Goal: Information Seeking & Learning: Check status

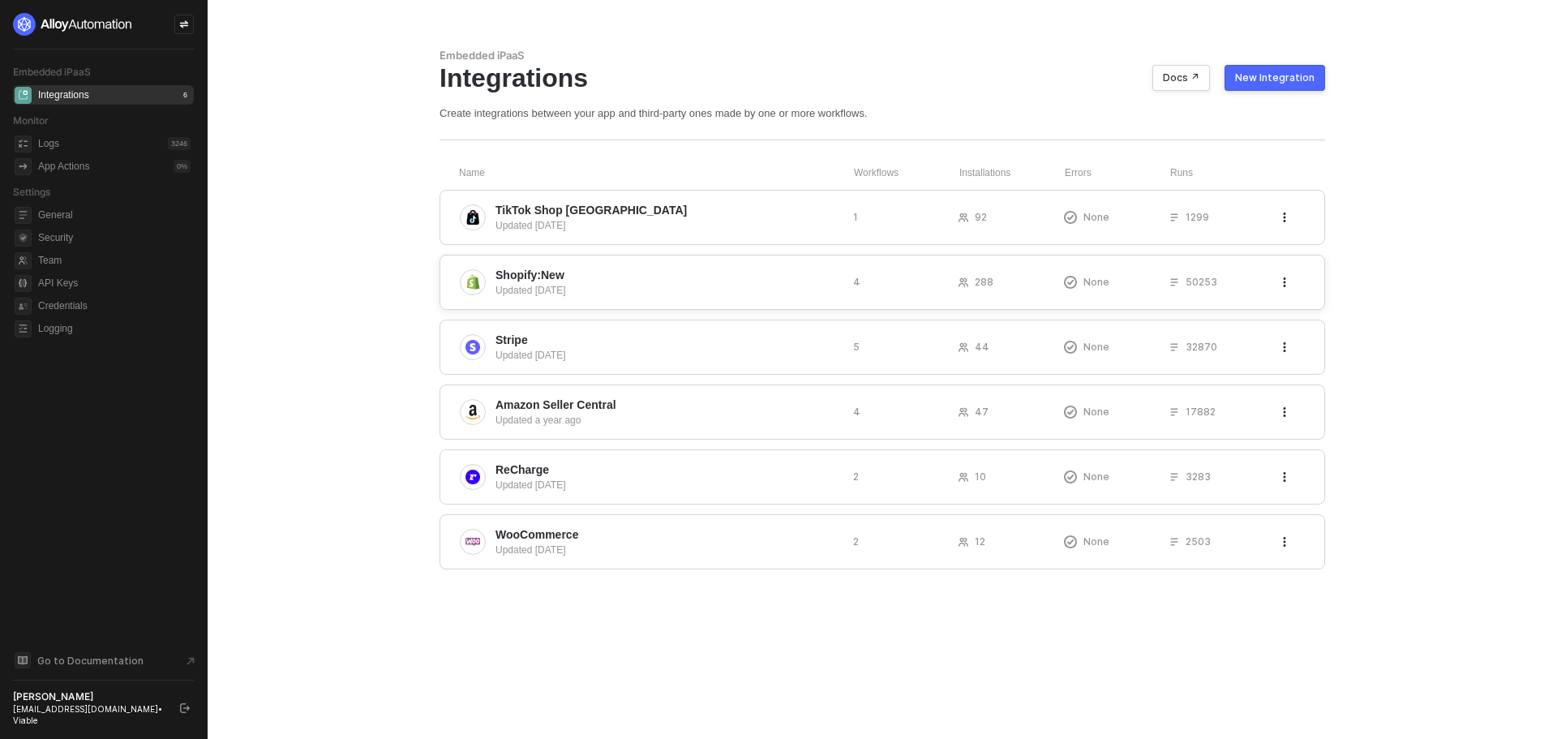
click at [573, 273] on span "Shopify:New" at bounding box center [668, 275] width 345 height 16
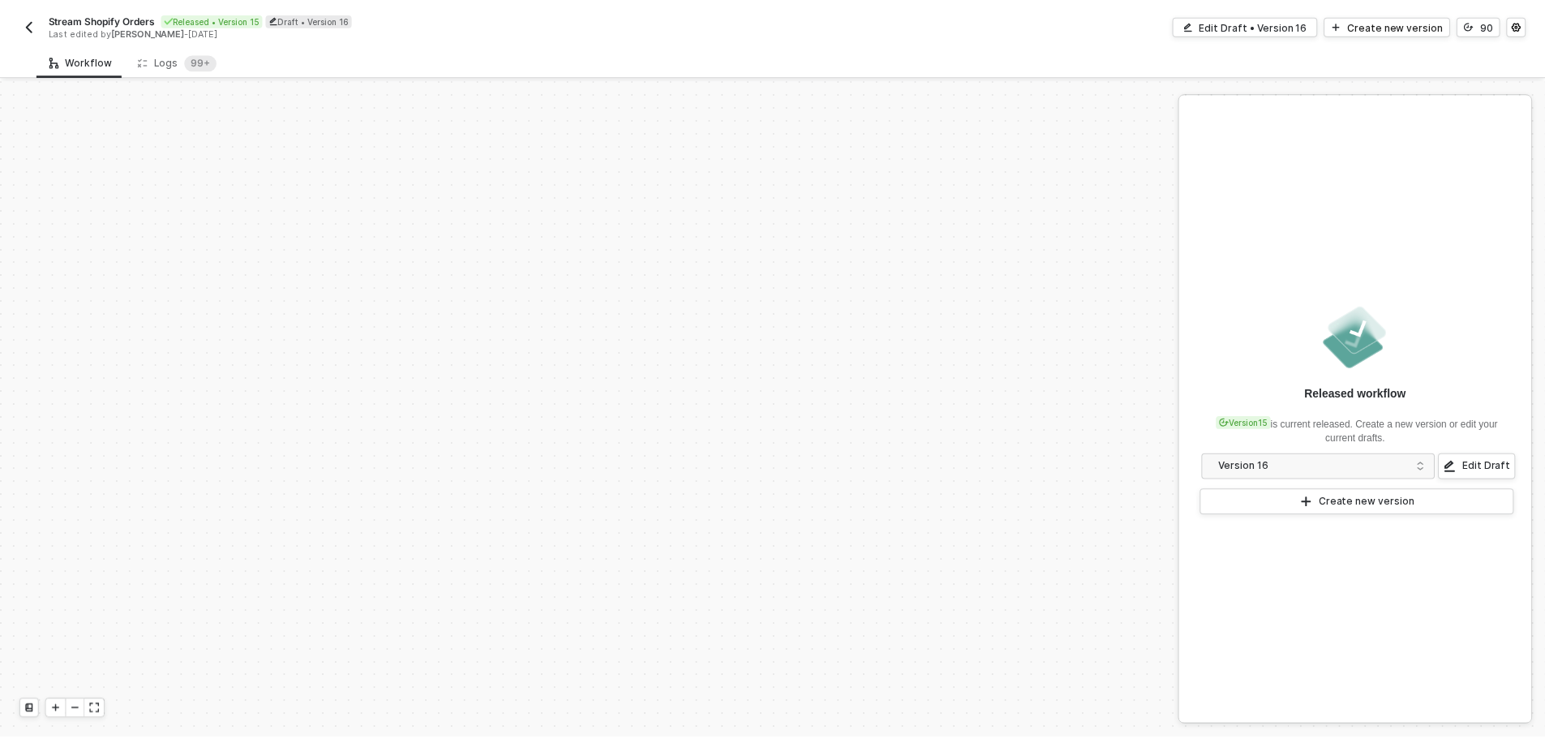
scroll to position [692, 0]
click at [162, 56] on div "Logs 99+" at bounding box center [178, 61] width 79 height 16
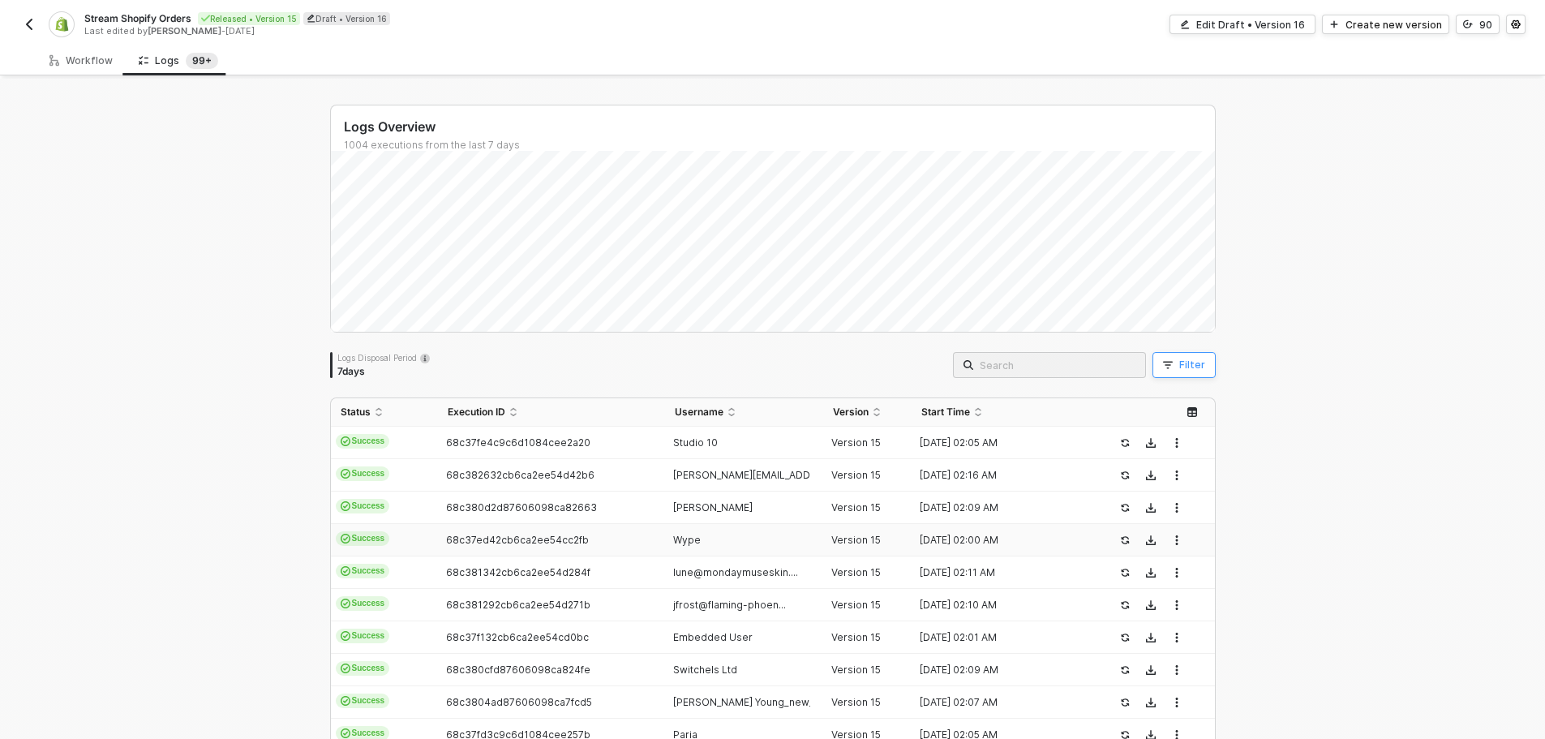
click at [1163, 369] on icon "button" at bounding box center [1168, 365] width 10 height 10
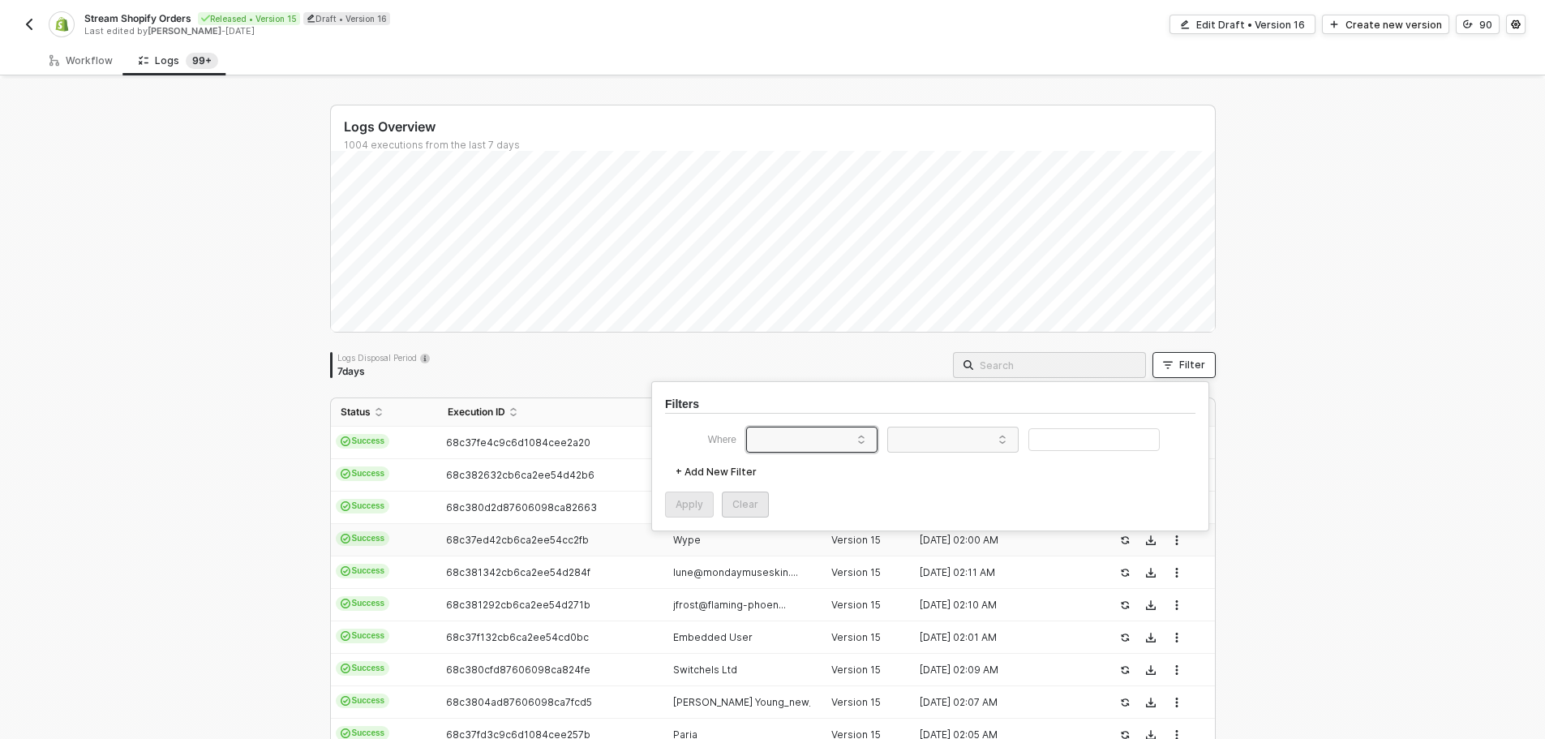
click at [808, 436] on span at bounding box center [815, 439] width 123 height 24
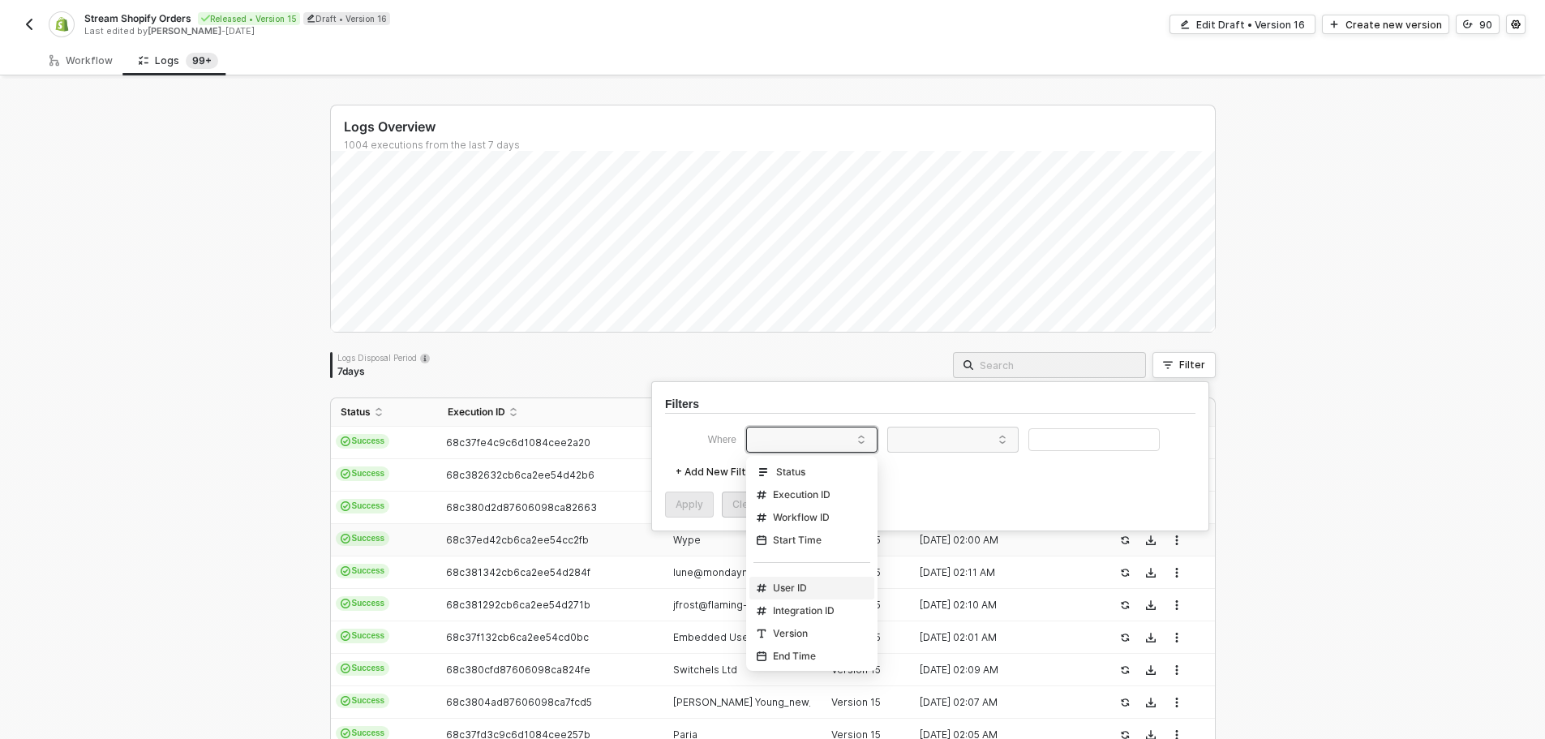
click at [797, 582] on div "User ID" at bounding box center [782, 588] width 50 height 13
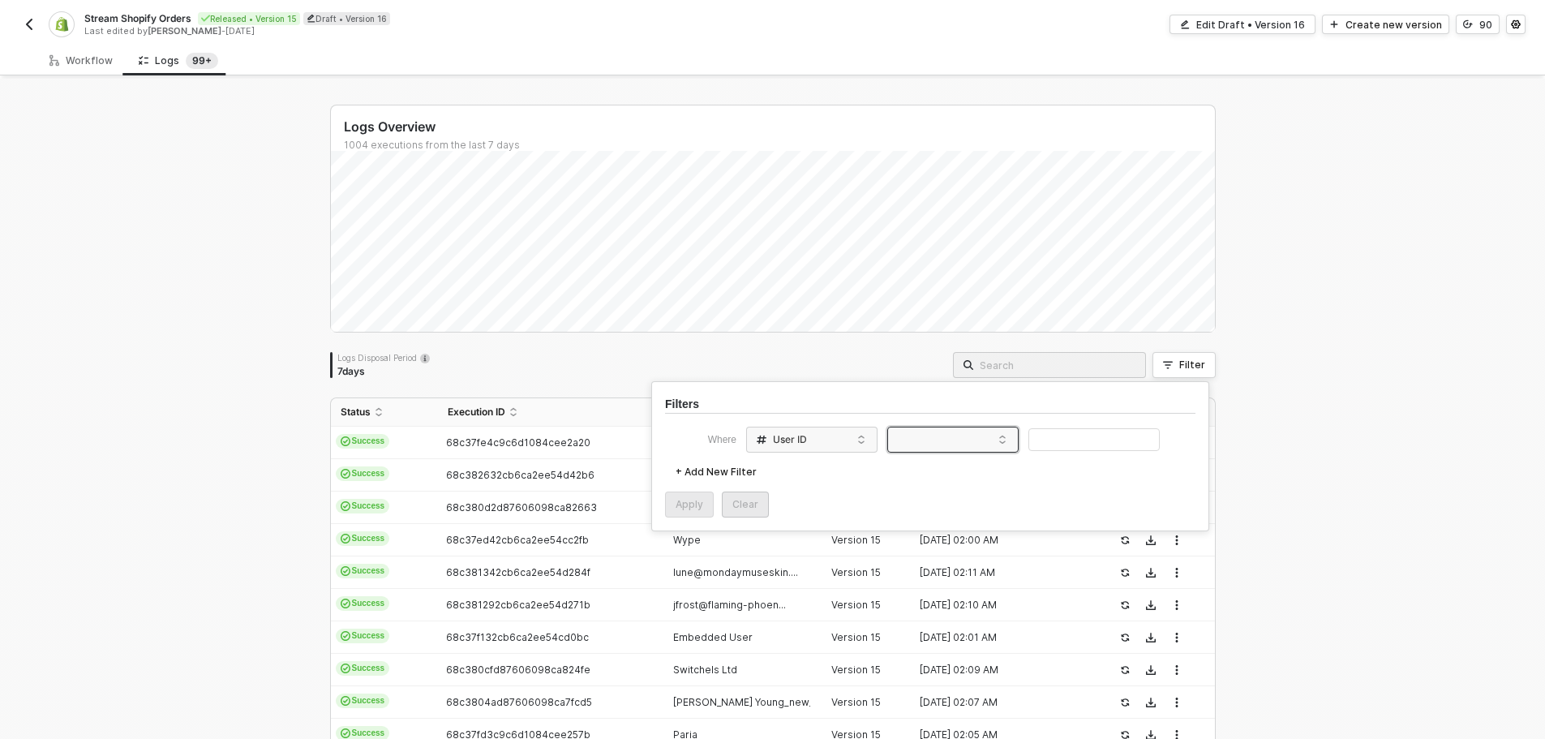
click at [946, 432] on span at bounding box center [956, 439] width 123 height 24
click at [938, 476] on div "Equals" at bounding box center [953, 470] width 117 height 26
click at [1046, 446] on input "text" at bounding box center [1094, 440] width 131 height 24
click at [676, 507] on div "Apply" at bounding box center [690, 504] width 28 height 13
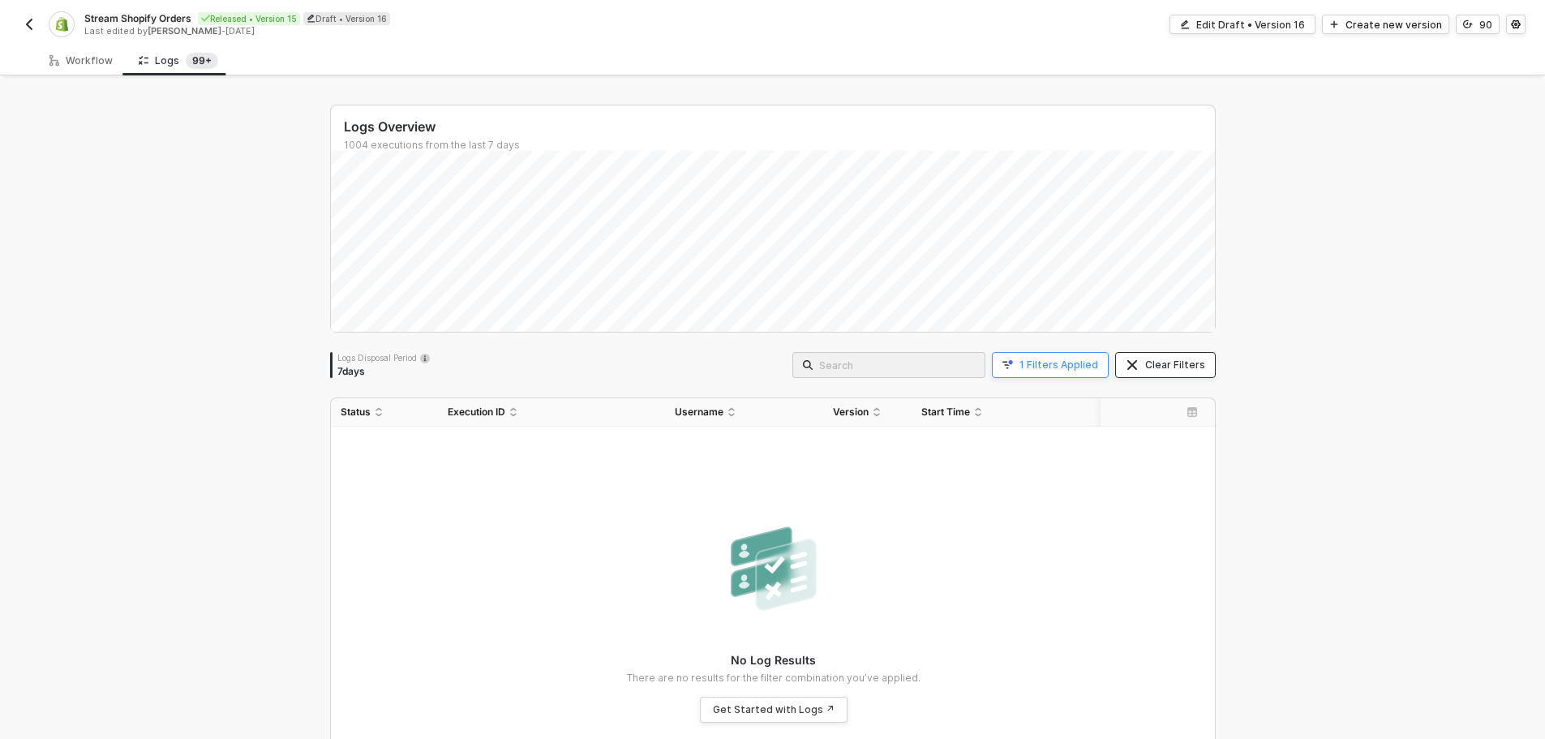
click at [1160, 370] on div "Clear Filters" at bounding box center [1175, 365] width 60 height 13
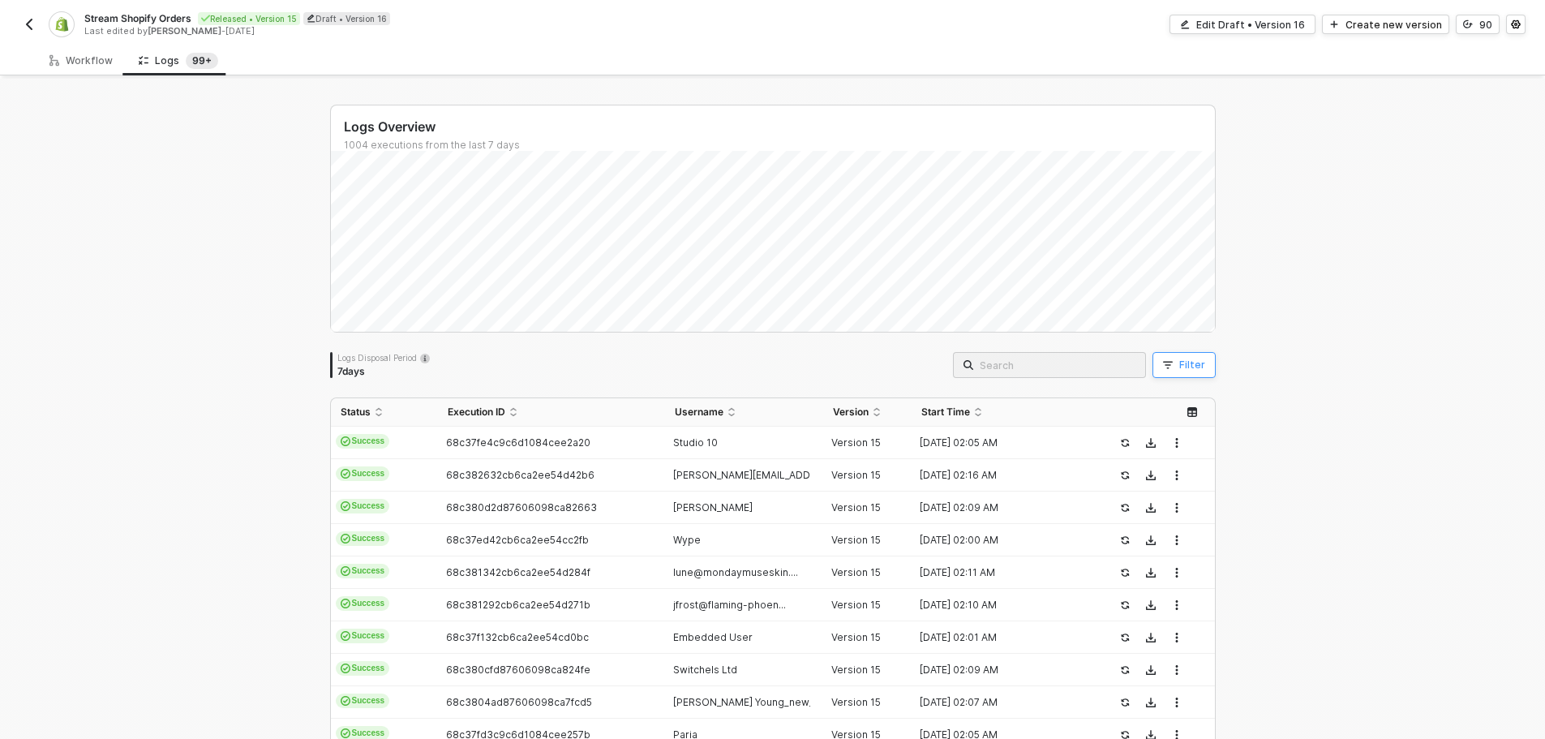
click at [1195, 357] on button "Filter" at bounding box center [1184, 365] width 63 height 26
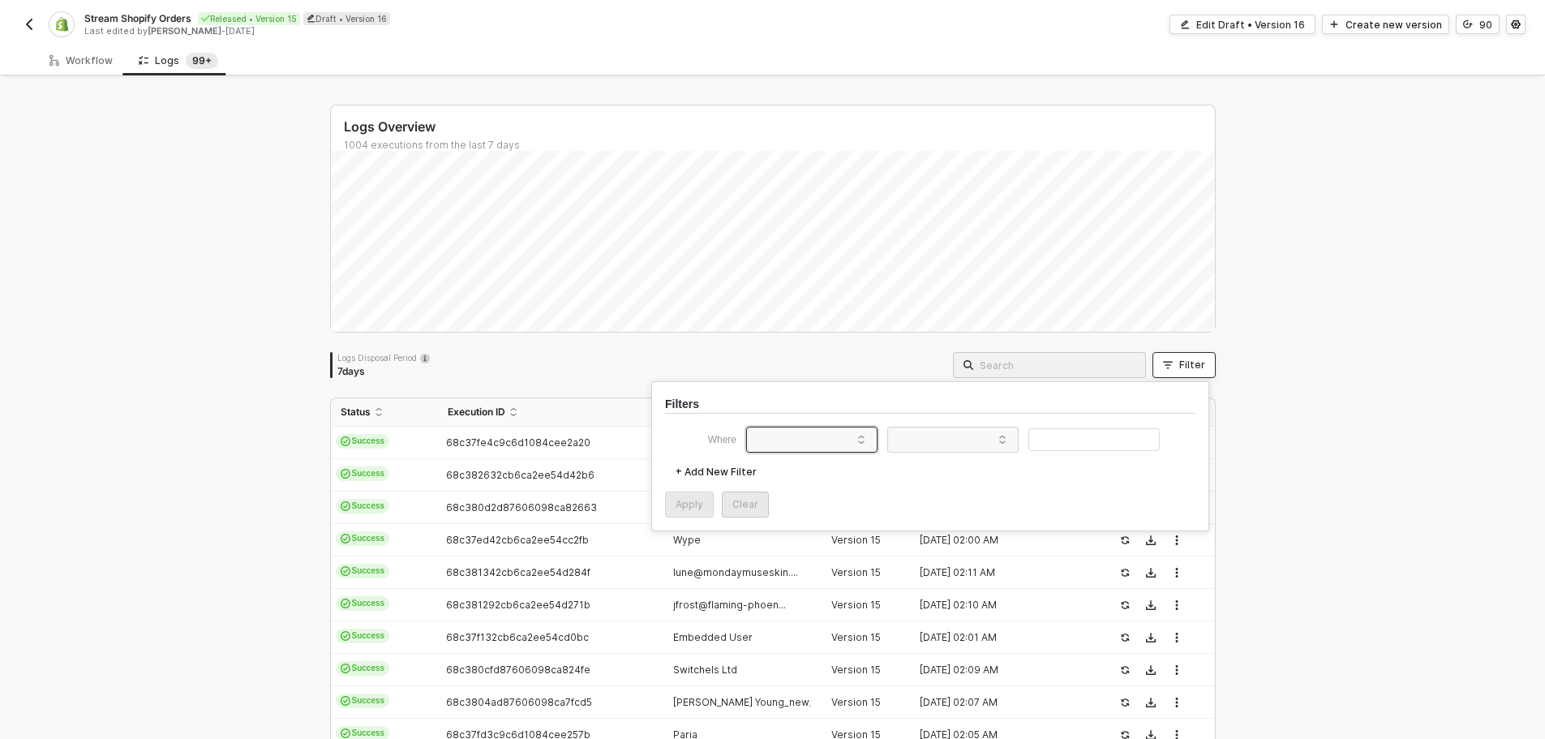
click at [767, 440] on span at bounding box center [815, 439] width 123 height 24
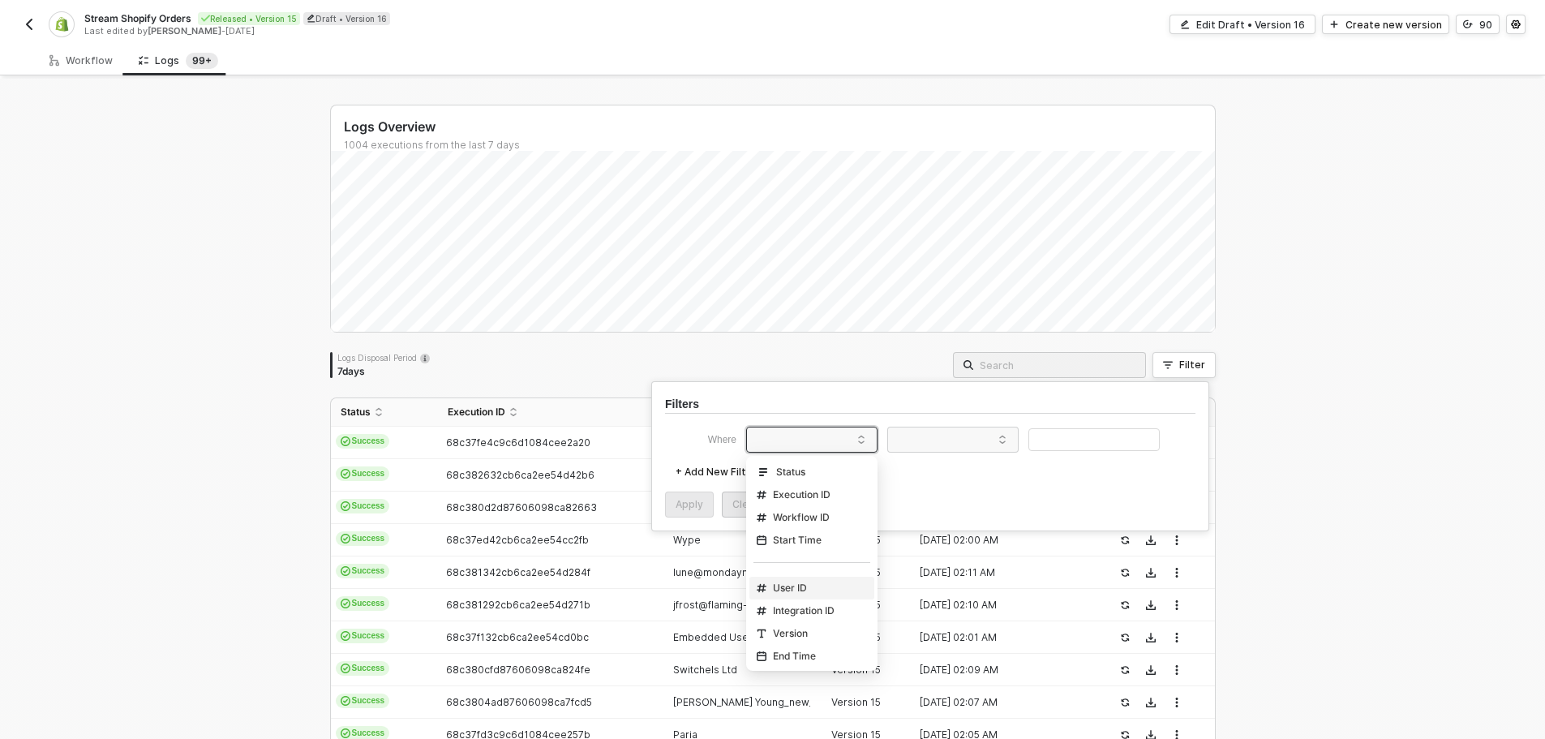
click at [797, 592] on div "User ID" at bounding box center [782, 588] width 50 height 13
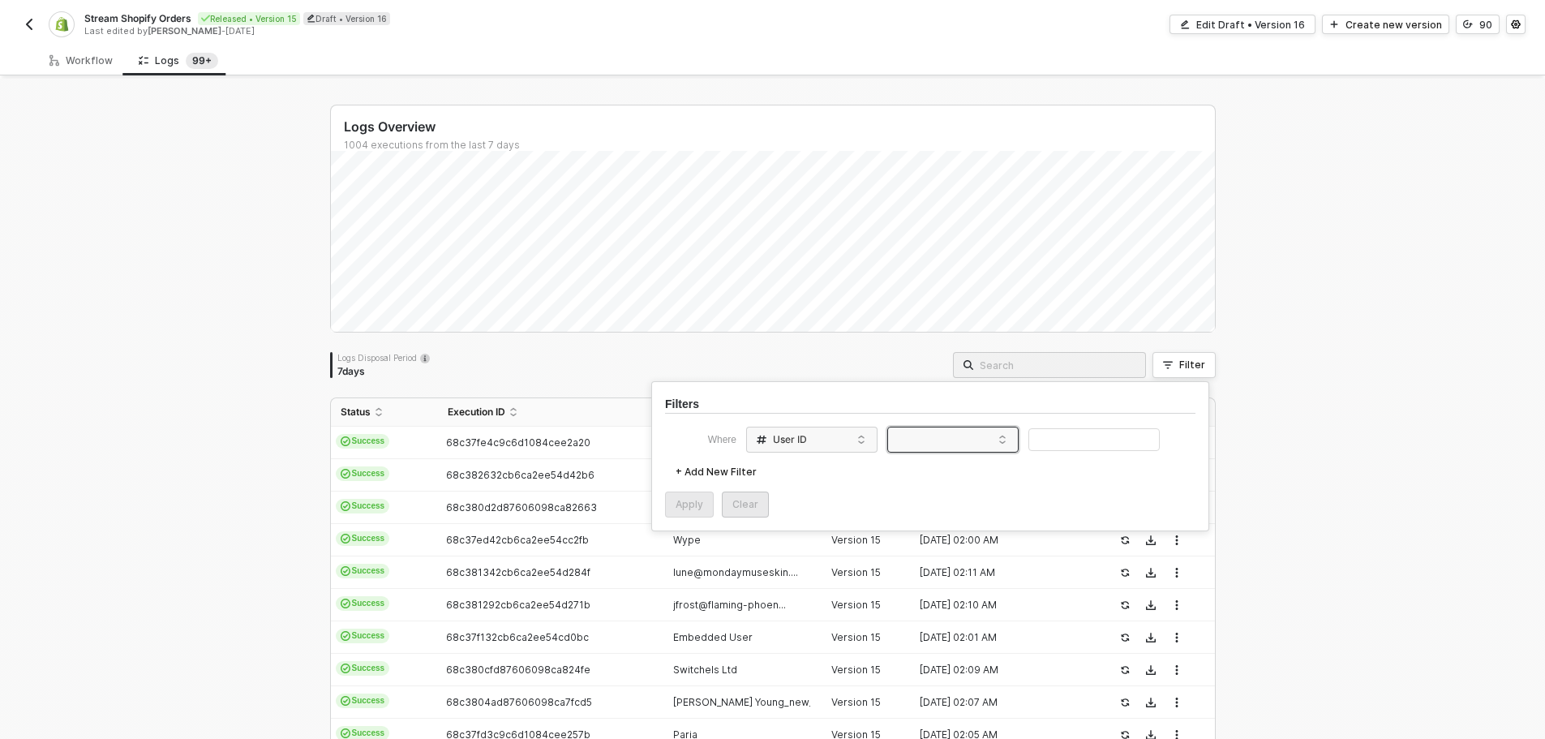
click at [947, 440] on span at bounding box center [956, 439] width 123 height 24
click at [949, 479] on div "Equals" at bounding box center [953, 470] width 117 height 26
click at [1063, 443] on input "text" at bounding box center [1094, 440] width 131 height 24
click at [686, 504] on div "Apply" at bounding box center [690, 504] width 28 height 13
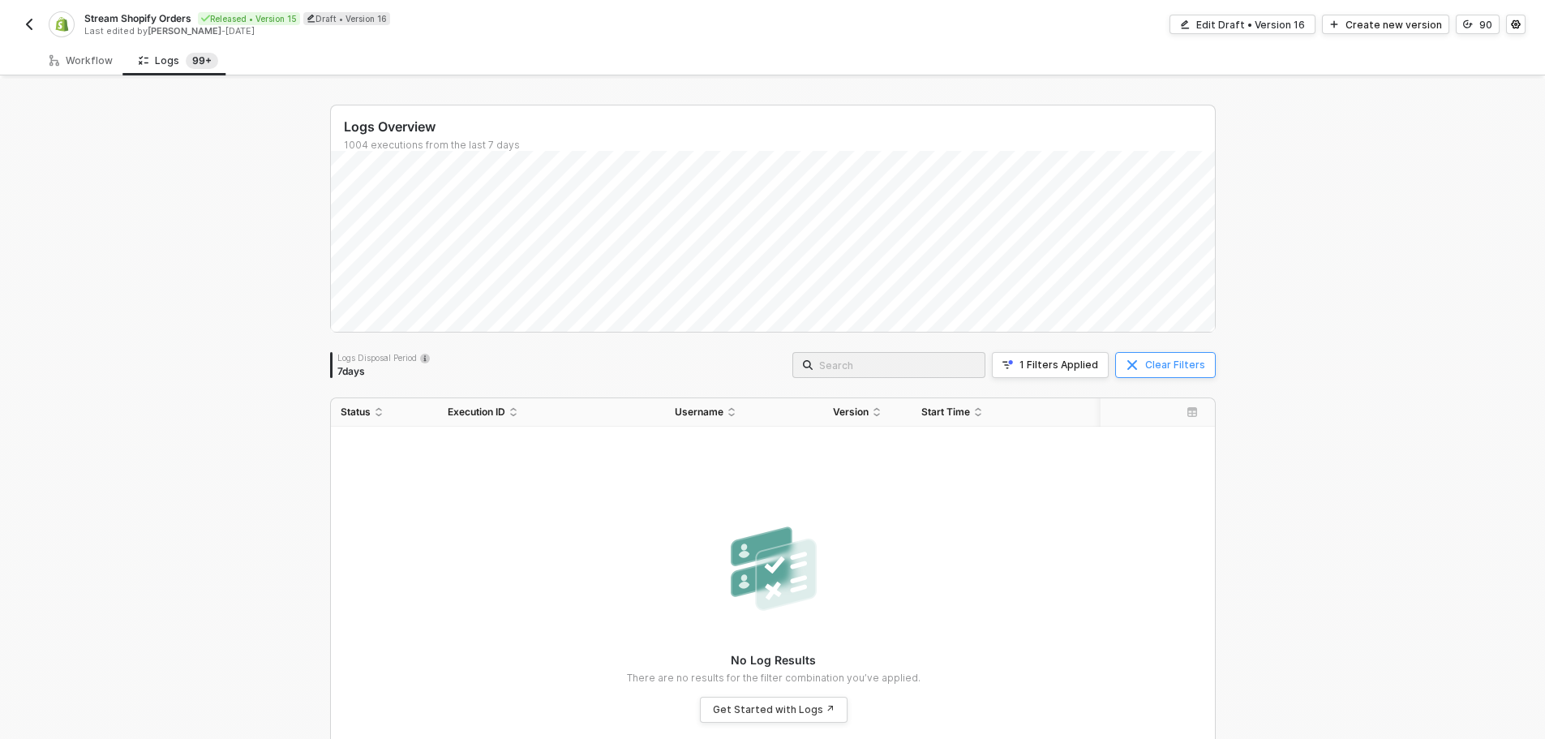
click at [1149, 363] on div "Clear Filters" at bounding box center [1175, 365] width 60 height 13
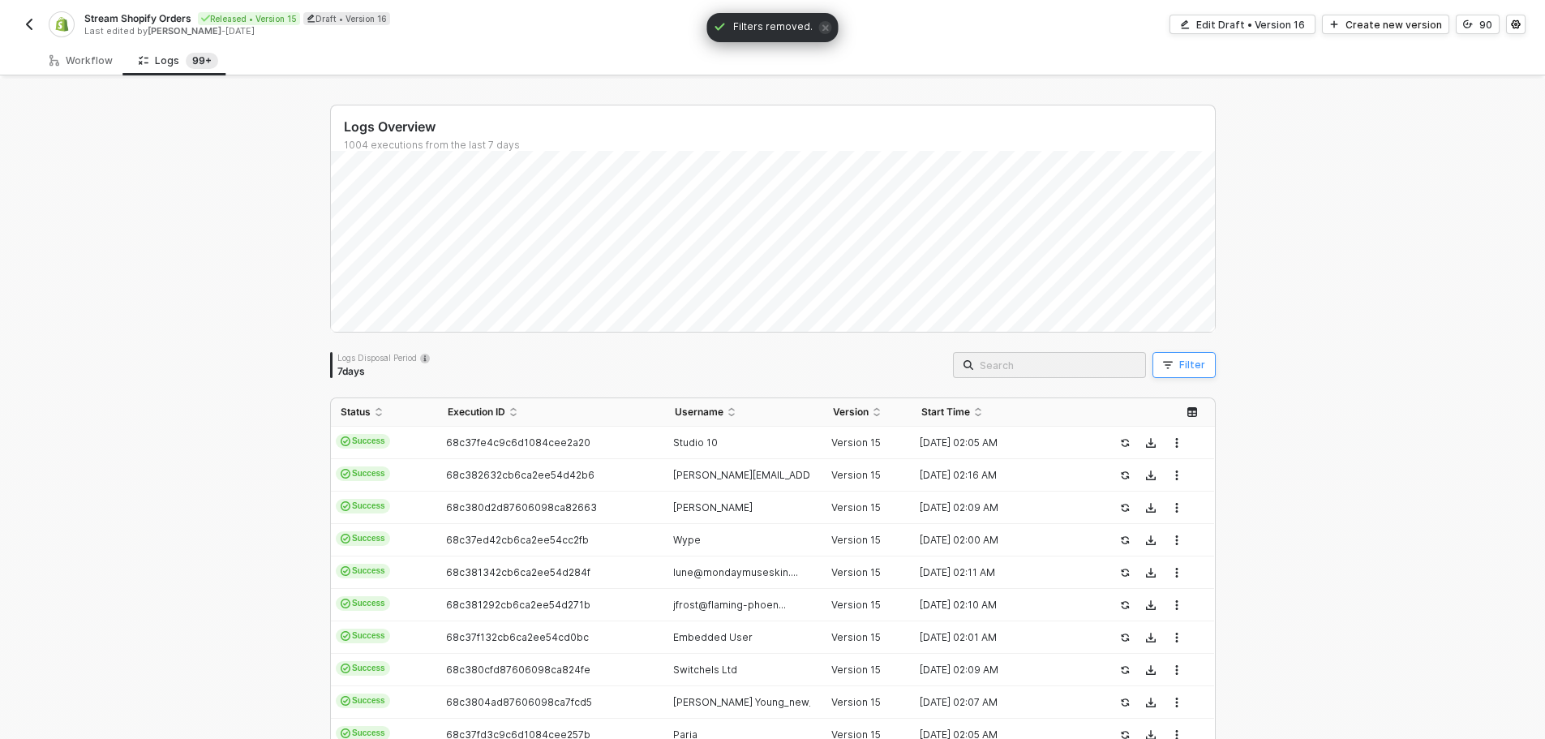
click at [1179, 365] on div "Filter" at bounding box center [1192, 365] width 26 height 13
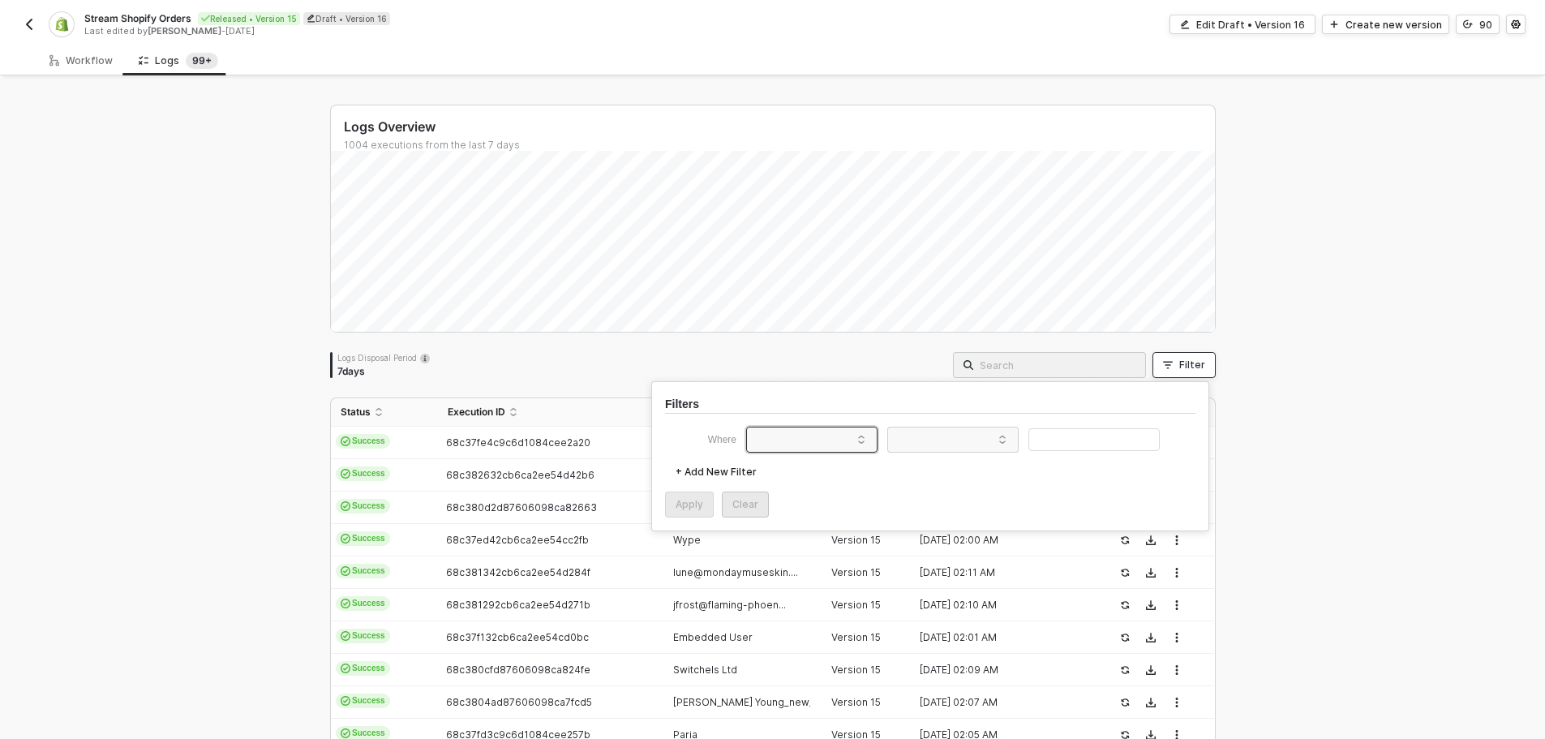
click at [783, 437] on span at bounding box center [815, 439] width 123 height 24
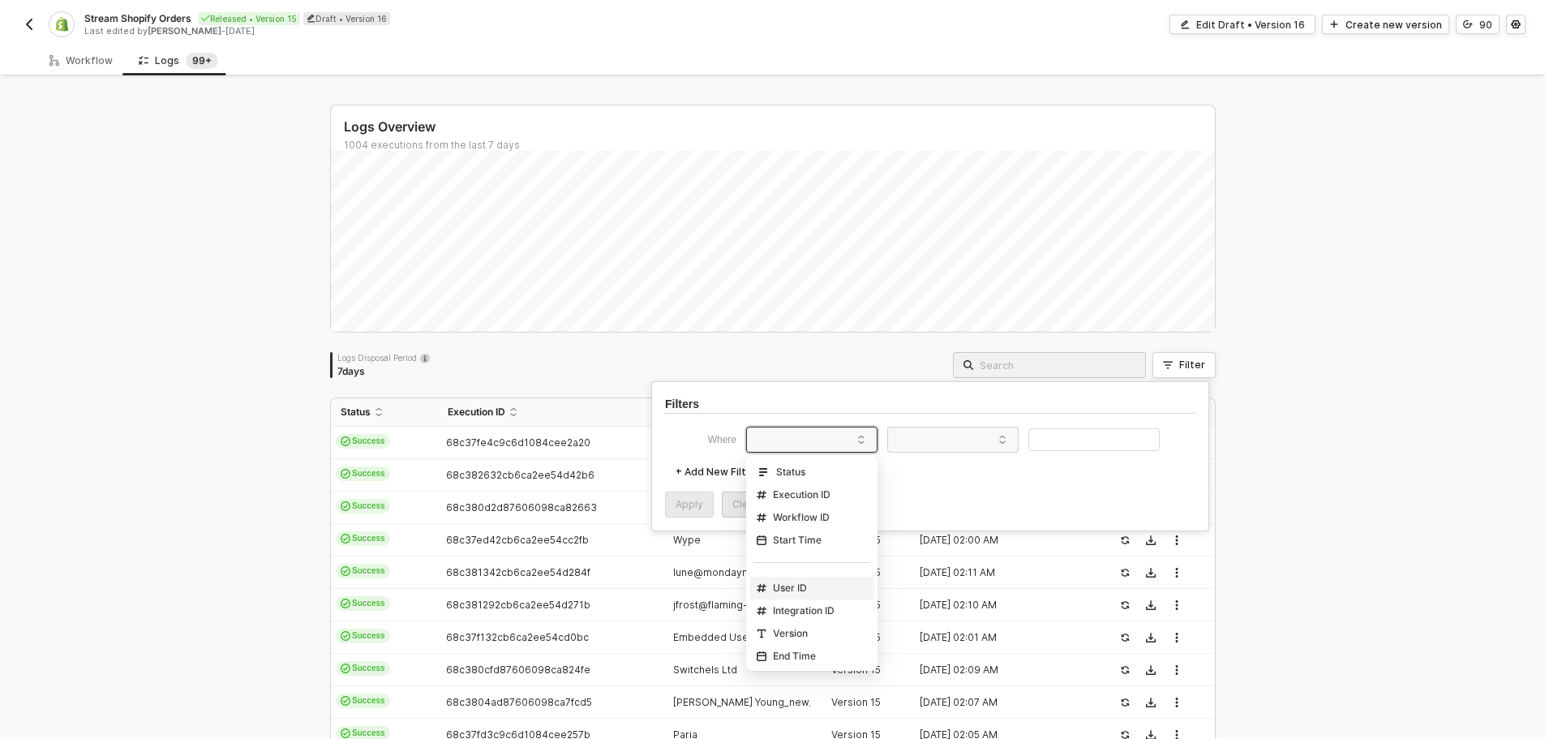
click at [807, 591] on div "User ID" at bounding box center [782, 588] width 50 height 13
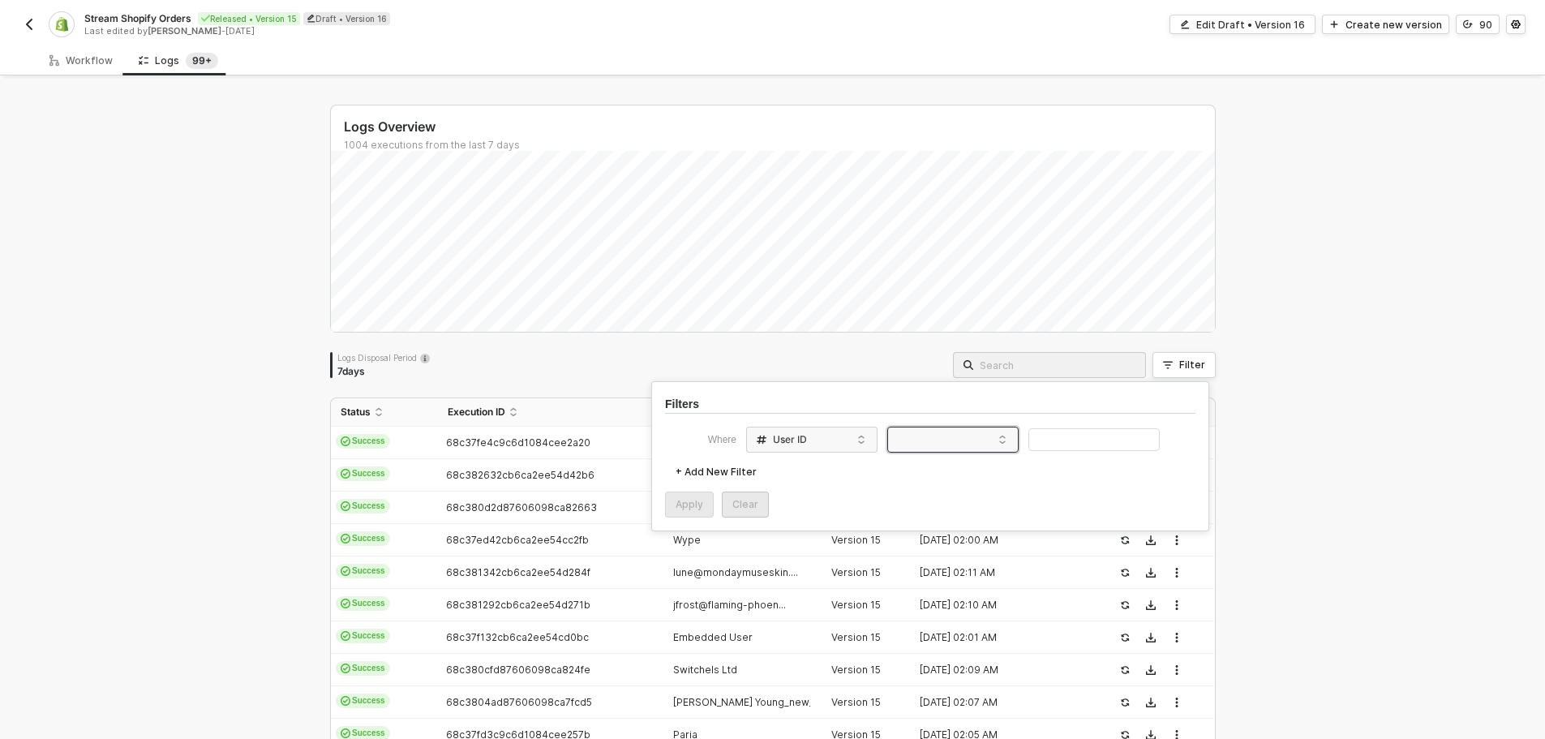
click at [926, 441] on span at bounding box center [956, 439] width 123 height 24
click at [925, 472] on div "Equals" at bounding box center [953, 470] width 117 height 26
click at [1035, 445] on input "text" at bounding box center [1094, 440] width 131 height 24
click at [690, 501] on div "Apply" at bounding box center [690, 504] width 28 height 13
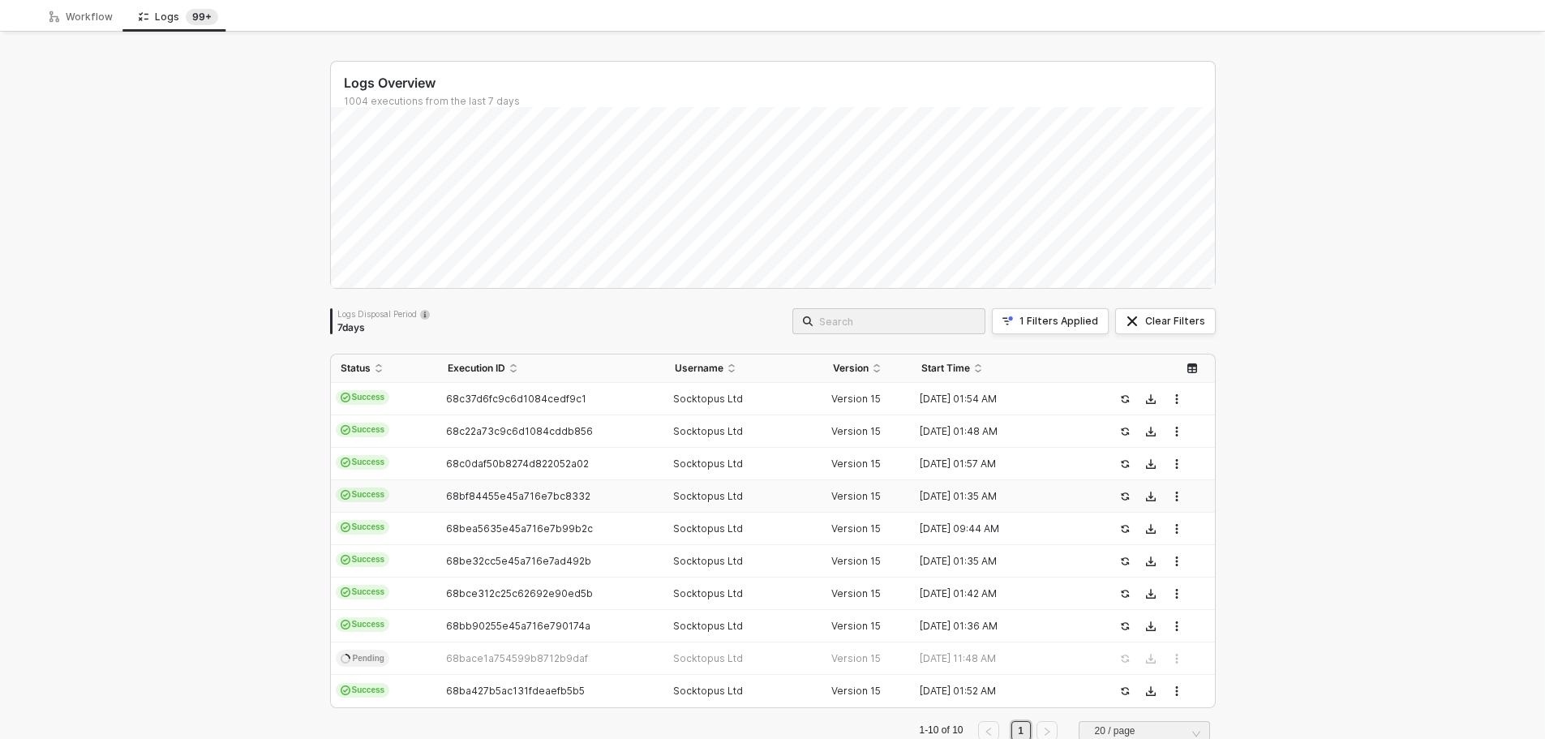
scroll to position [84, 0]
